Goal: Communication & Community: Participate in discussion

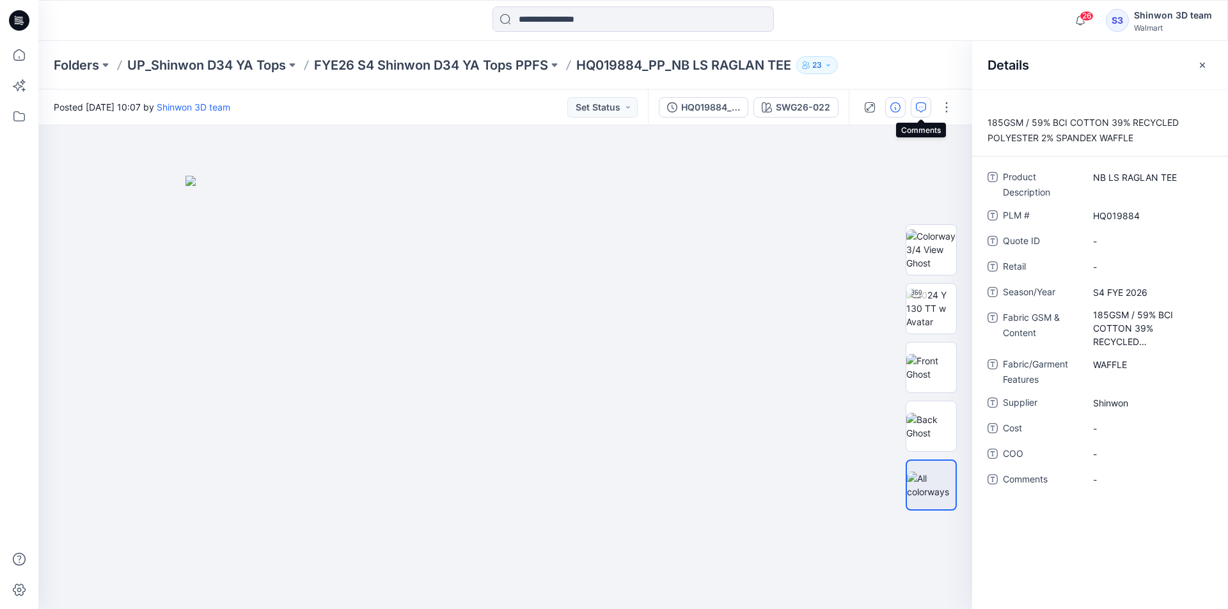
click at [919, 110] on icon "button" at bounding box center [921, 107] width 10 height 10
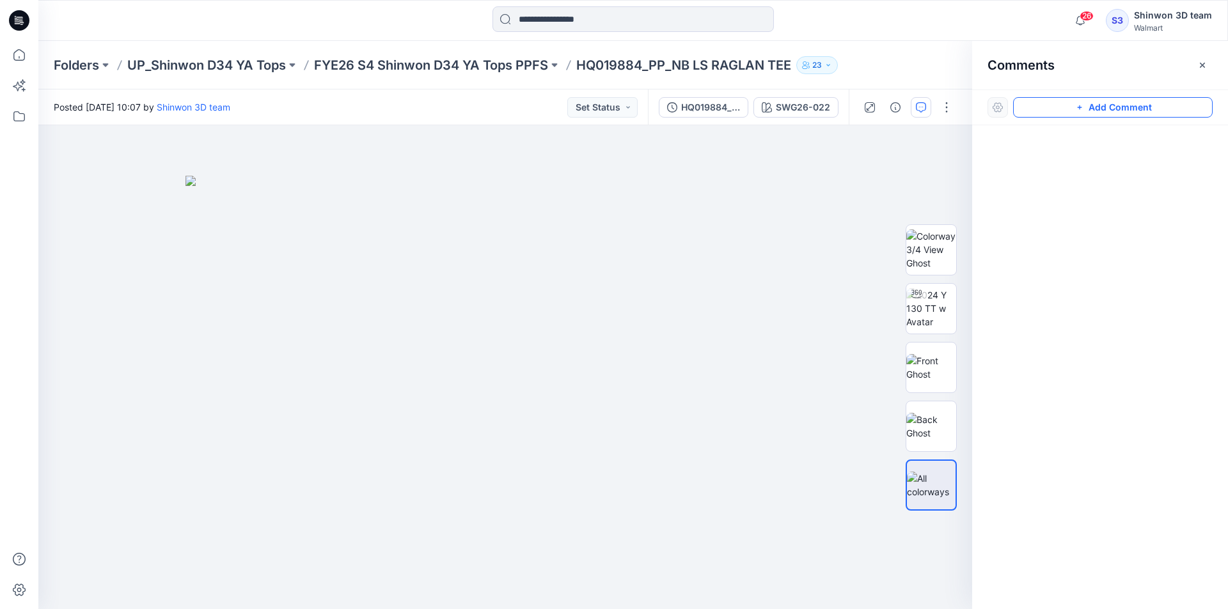
drag, startPoint x: 1056, startPoint y: 111, endPoint x: 1045, endPoint y: 111, distance: 11.5
click at [1055, 111] on button "Add Comment" at bounding box center [1113, 107] width 200 height 20
click at [153, 182] on div "1" at bounding box center [505, 367] width 934 height 484
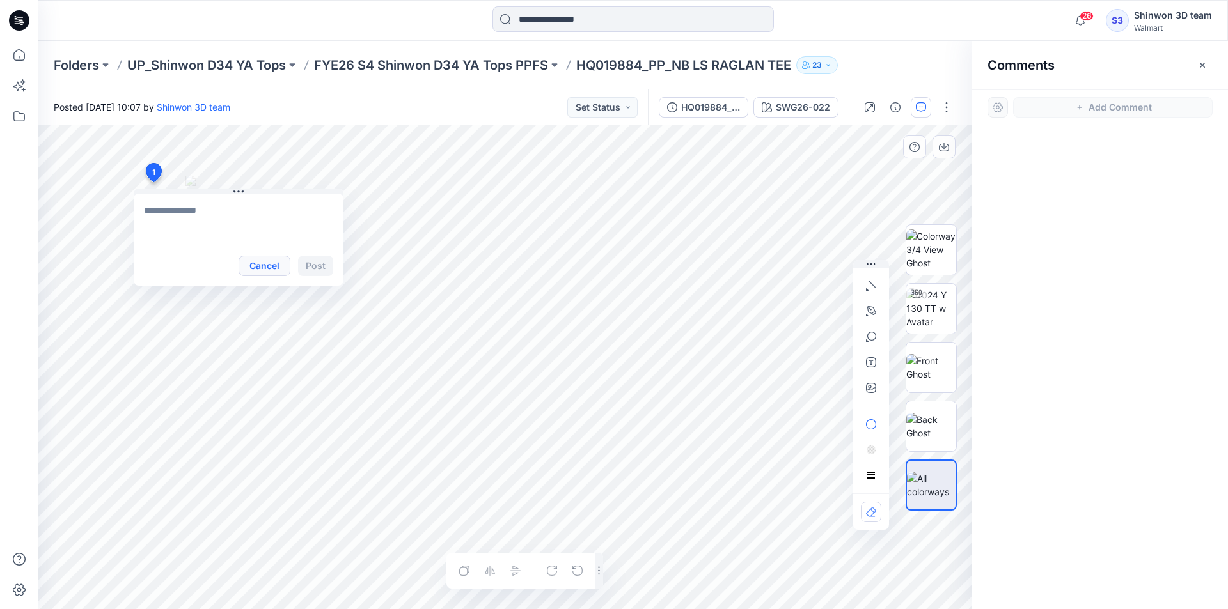
paste textarea "**********"
type textarea "**********"
click at [311, 263] on button "Post" at bounding box center [315, 266] width 35 height 20
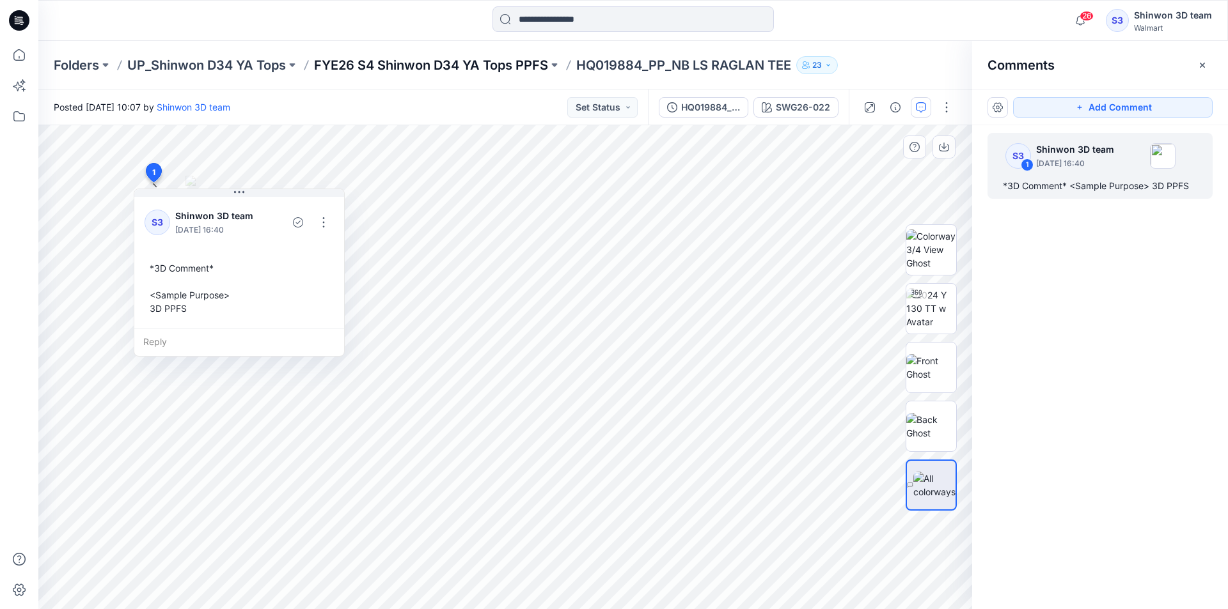
click at [537, 71] on p "FYE26 S4 Shinwon D34 YA Tops PPFS" at bounding box center [431, 65] width 234 height 18
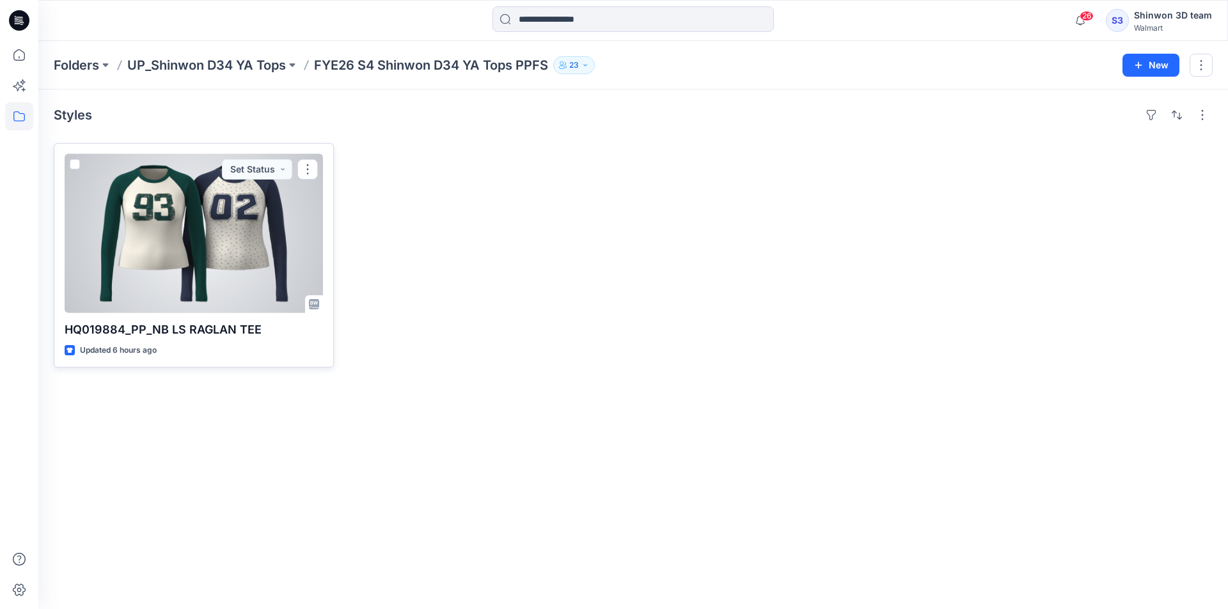
click at [274, 196] on div at bounding box center [194, 233] width 258 height 159
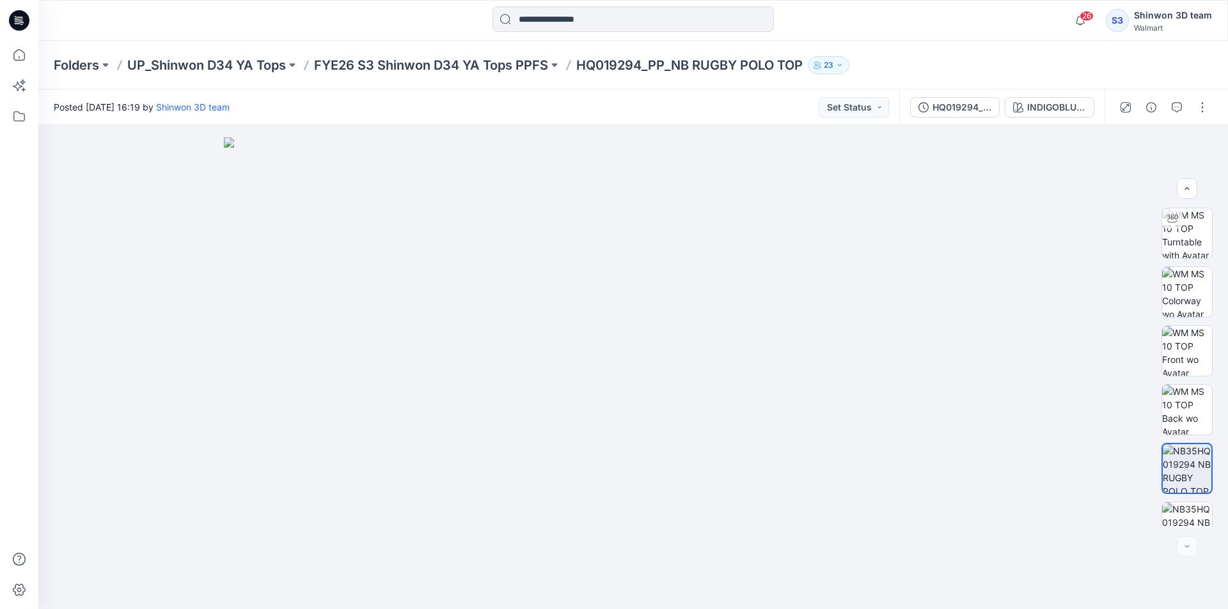
scroll to position [84, 0]
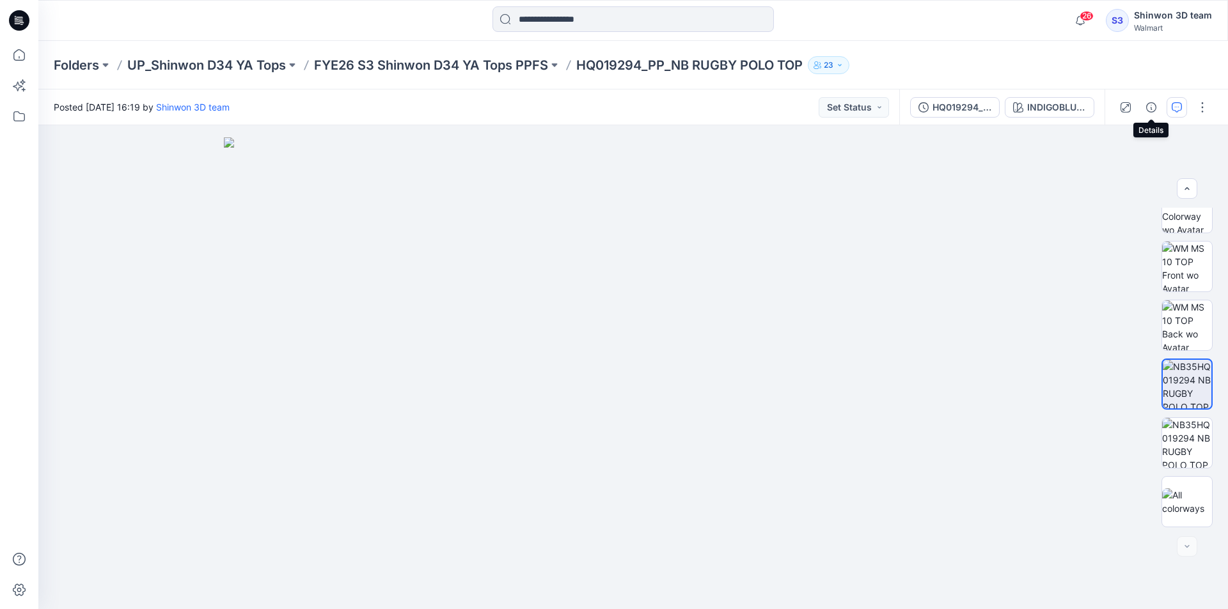
click at [1168, 109] on button "button" at bounding box center [1176, 107] width 20 height 20
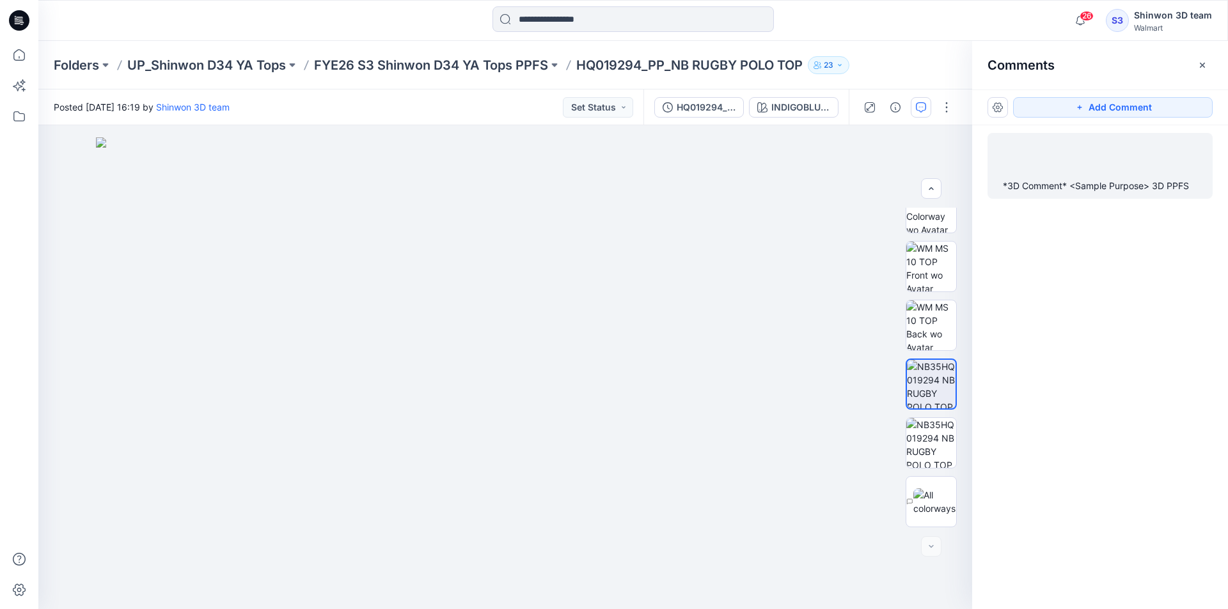
click at [1062, 178] on div "*3D Comment* <Sample Purpose> 3D PPFS" at bounding box center [1099, 166] width 225 height 66
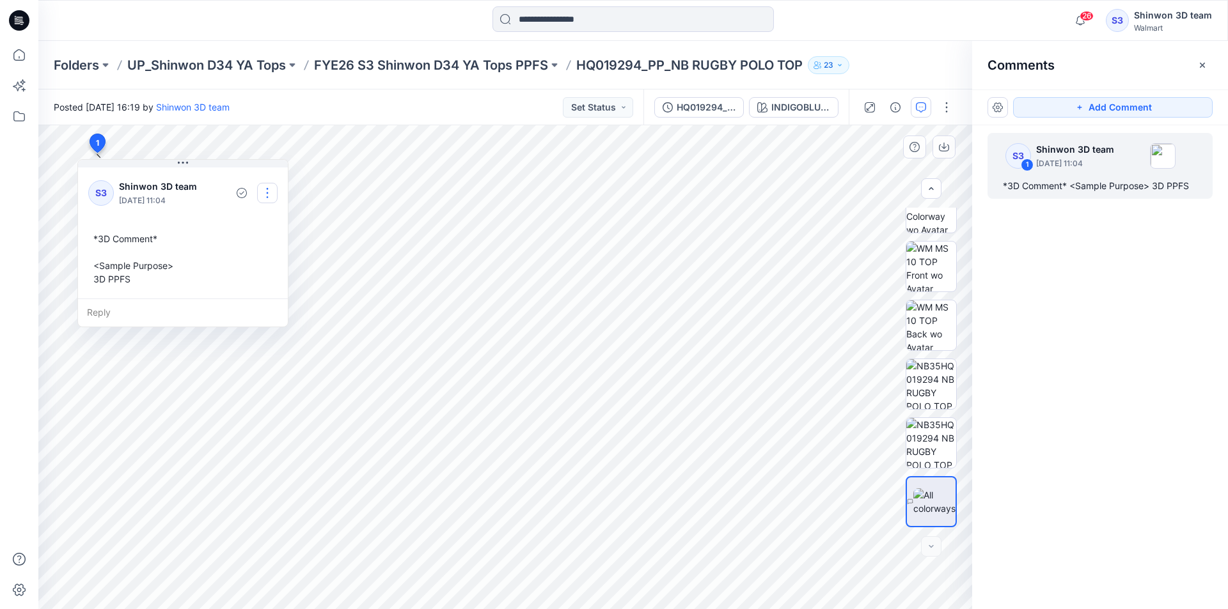
click at [270, 193] on button "button" at bounding box center [267, 193] width 20 height 20
click at [256, 223] on p "Edit comment" at bounding box center [271, 222] width 58 height 13
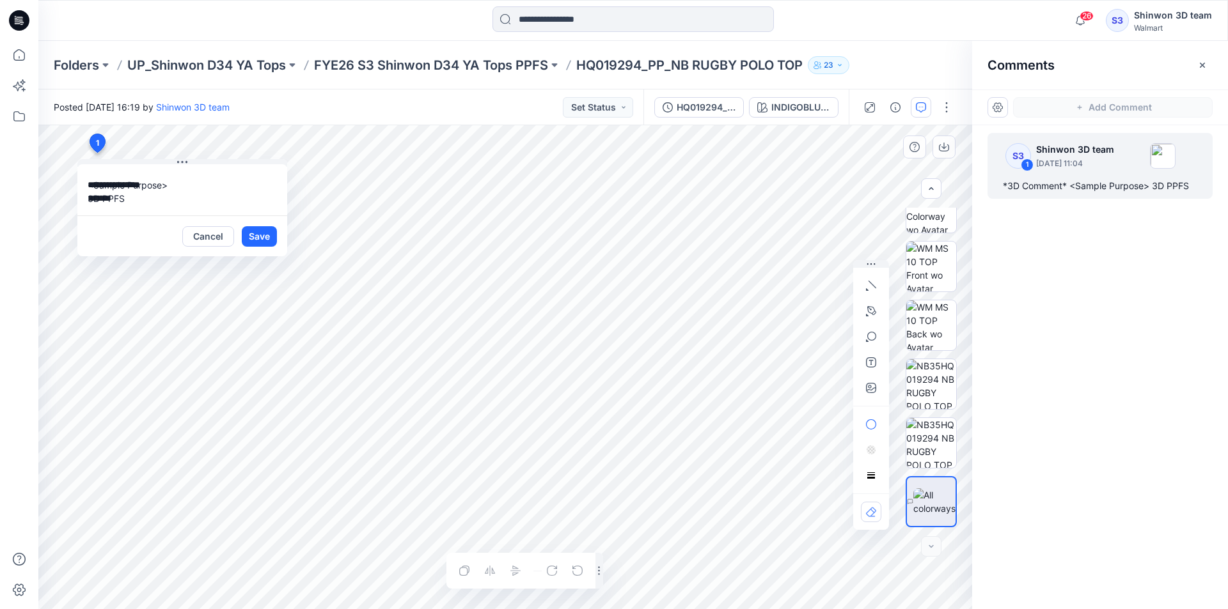
scroll to position [0, 0]
click at [49, 154] on div "**********" at bounding box center [505, 367] width 934 height 484
